Goal: Information Seeking & Learning: Learn about a topic

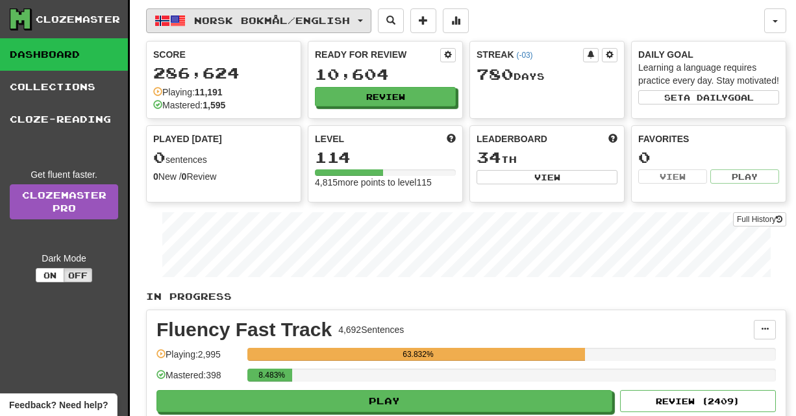
click at [194, 25] on button "Norsk bokmål / English" at bounding box center [258, 20] width 225 height 25
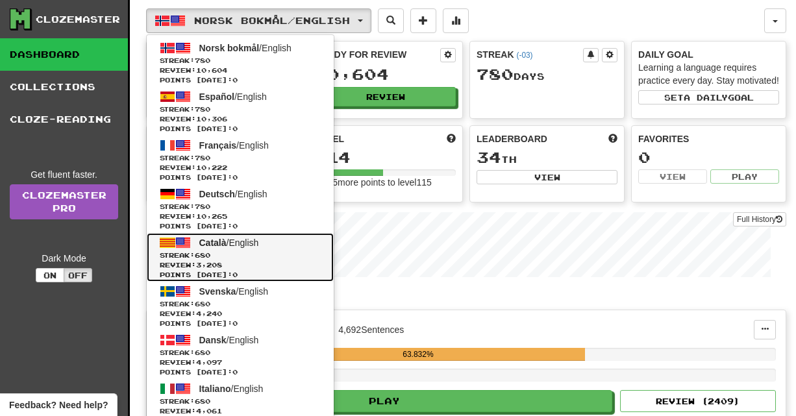
click at [206, 252] on span "680" at bounding box center [203, 255] width 16 height 8
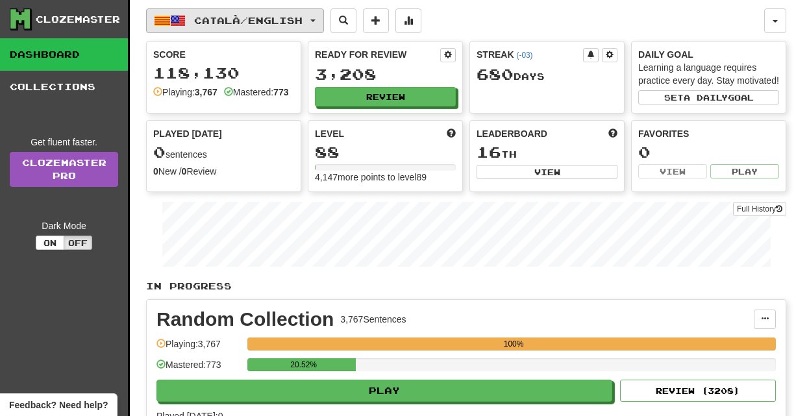
click at [199, 26] on button "Català / English" at bounding box center [235, 20] width 178 height 25
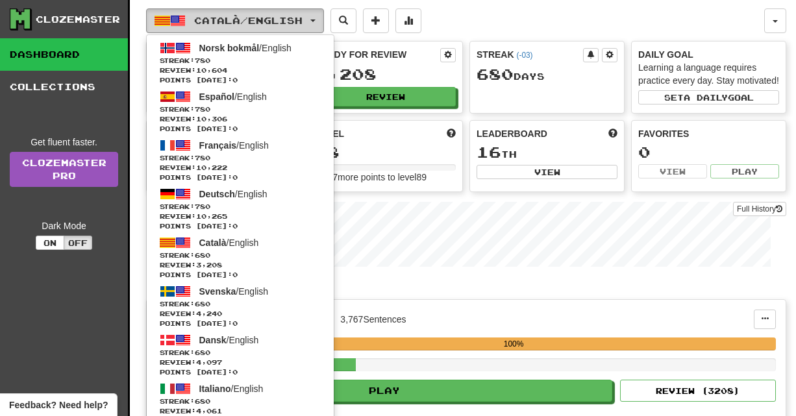
click at [199, 26] on button "Català / English" at bounding box center [235, 20] width 178 height 25
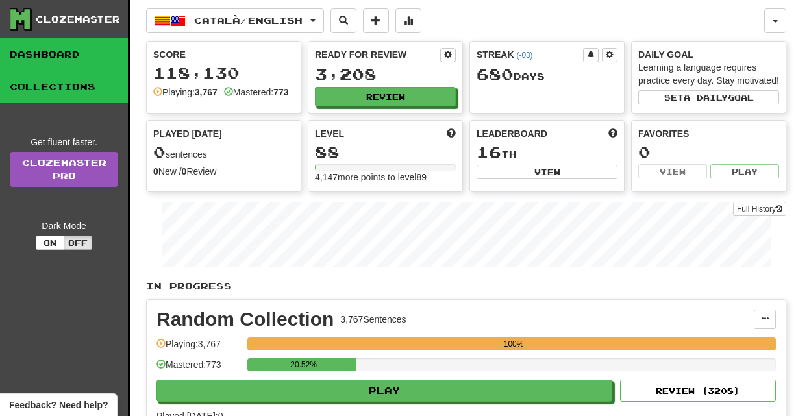
click at [85, 84] on link "Collections" at bounding box center [64, 87] width 128 height 32
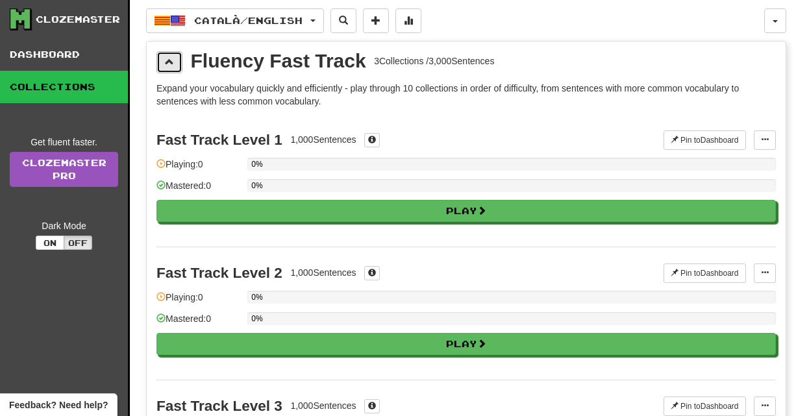
click at [164, 68] on button at bounding box center [169, 62] width 26 height 22
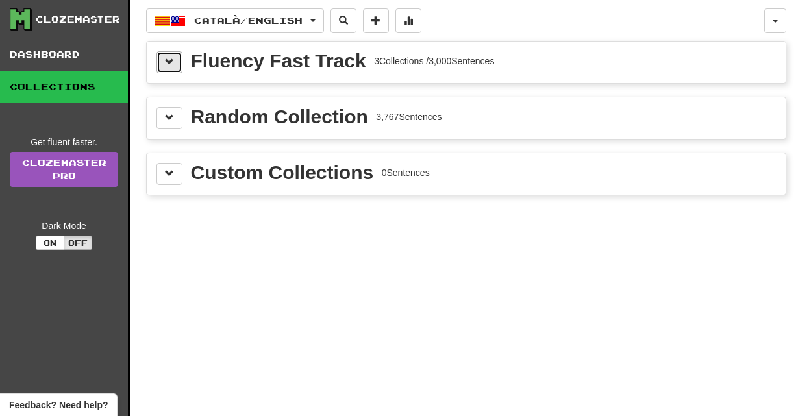
click at [164, 68] on button at bounding box center [169, 62] width 26 height 22
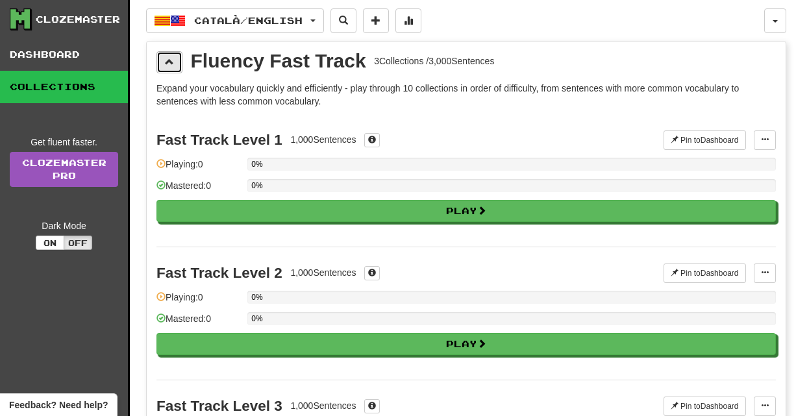
click at [164, 68] on button at bounding box center [169, 62] width 26 height 22
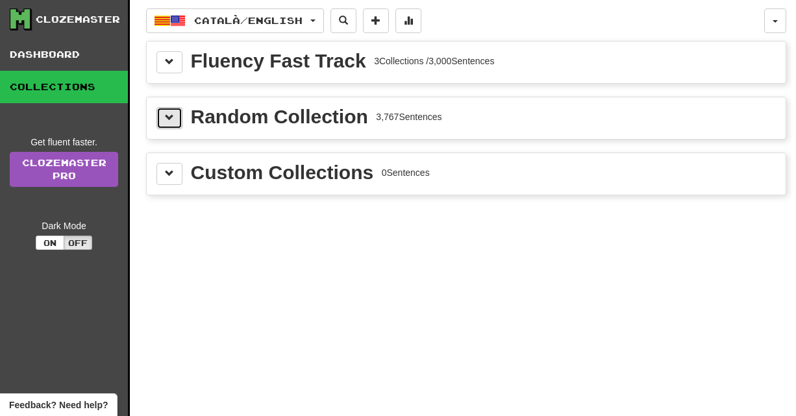
click at [180, 110] on button at bounding box center [169, 118] width 26 height 22
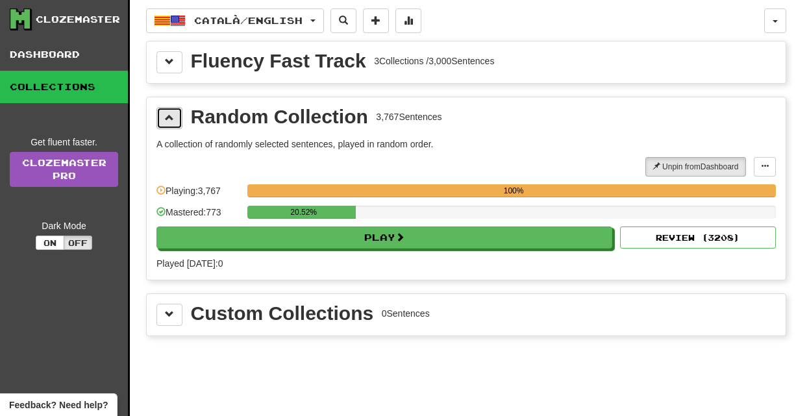
click at [180, 110] on button at bounding box center [169, 118] width 26 height 22
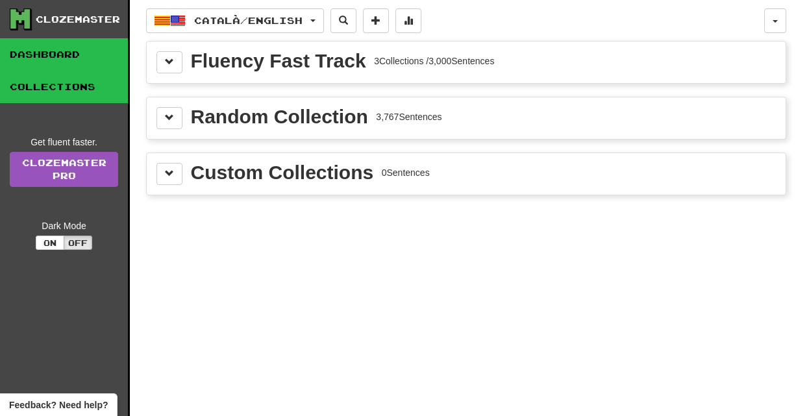
click at [109, 66] on link "Dashboard" at bounding box center [64, 54] width 128 height 32
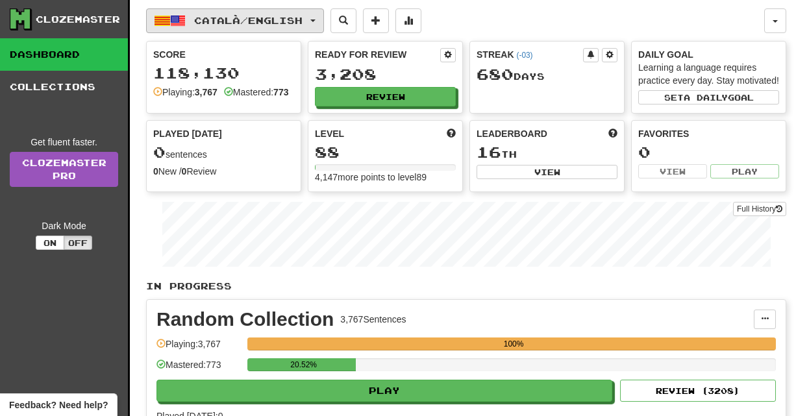
click at [255, 13] on button "Català / English" at bounding box center [235, 20] width 178 height 25
